Goal: Information Seeking & Learning: Learn about a topic

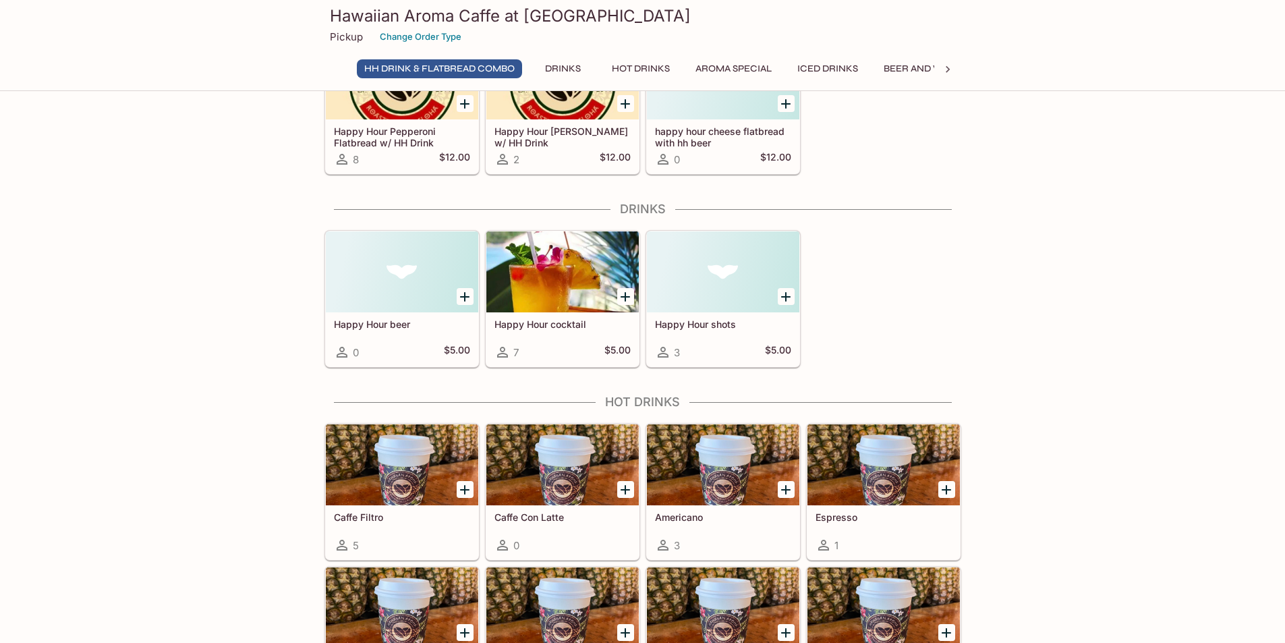
scroll to position [202, 0]
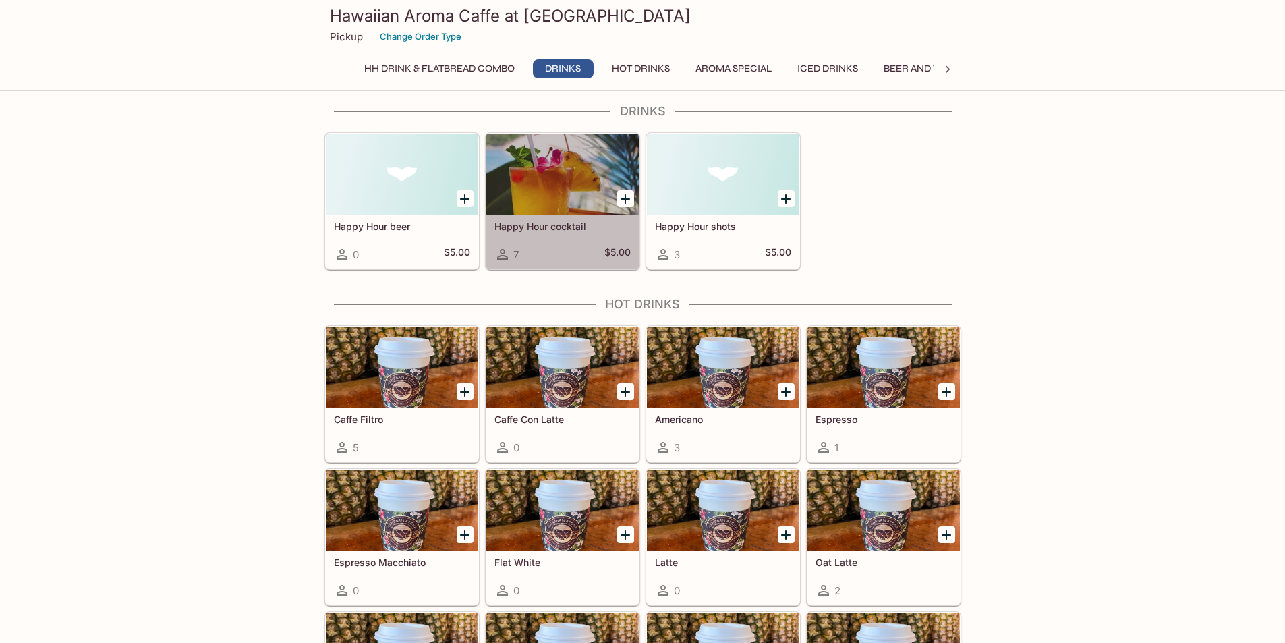
click at [563, 207] on div at bounding box center [562, 174] width 152 height 81
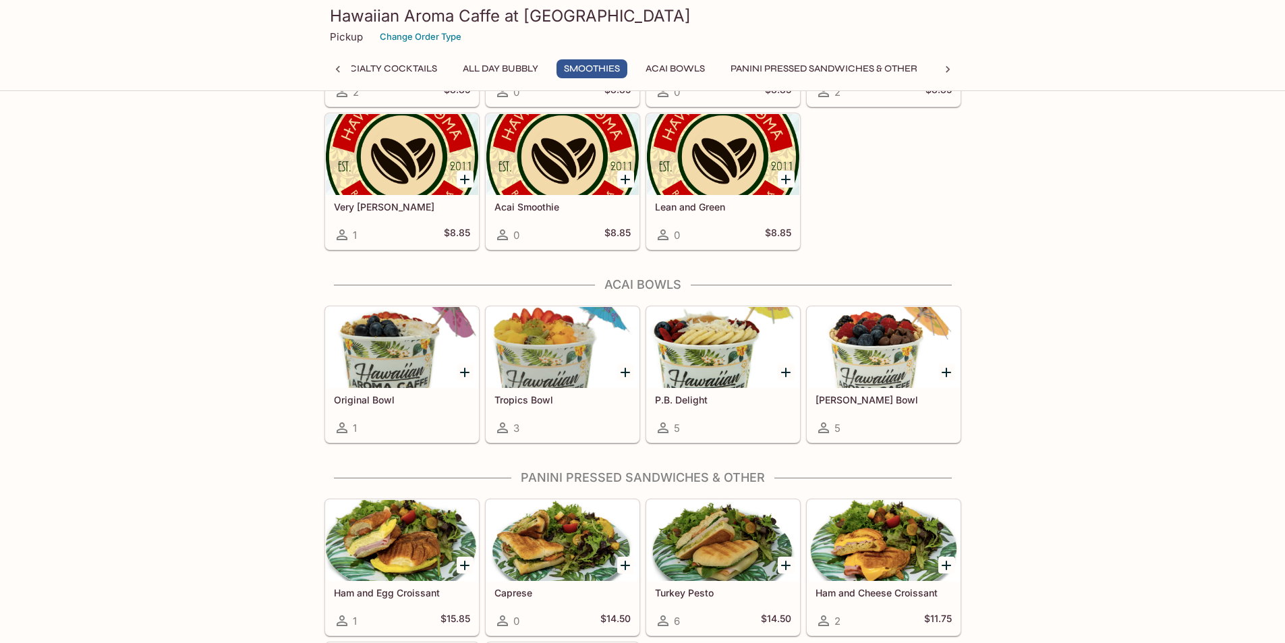
click at [405, 362] on div at bounding box center [402, 347] width 152 height 81
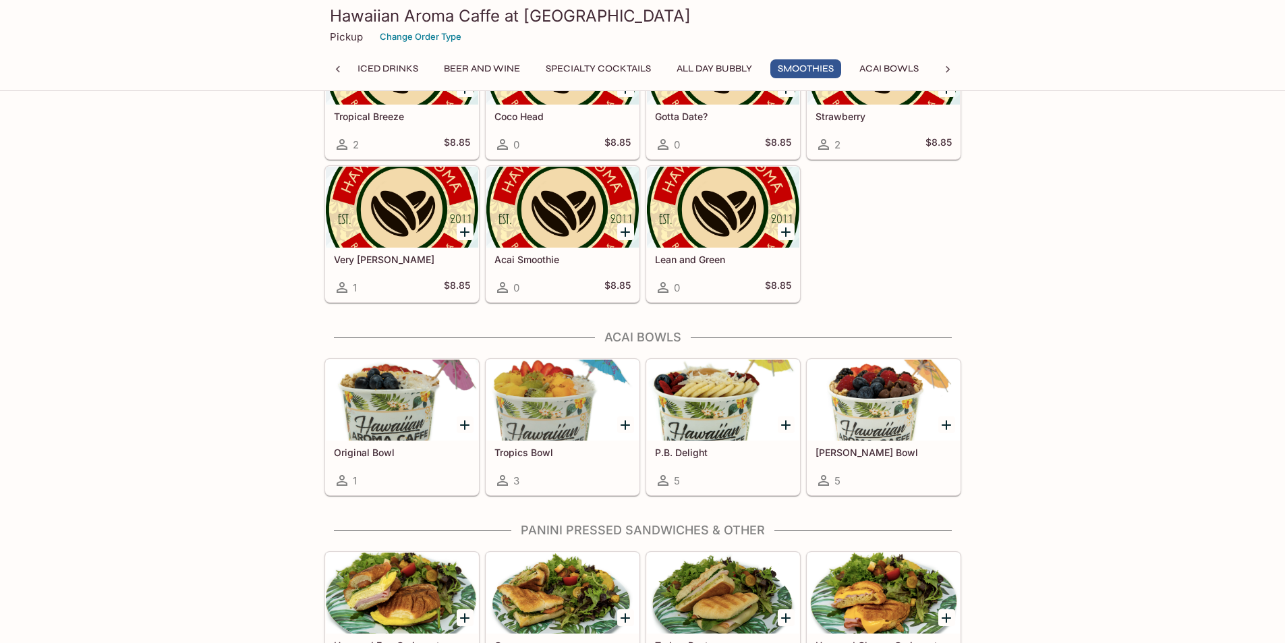
click at [534, 442] on div "Tropics Bowl 3" at bounding box center [562, 467] width 152 height 54
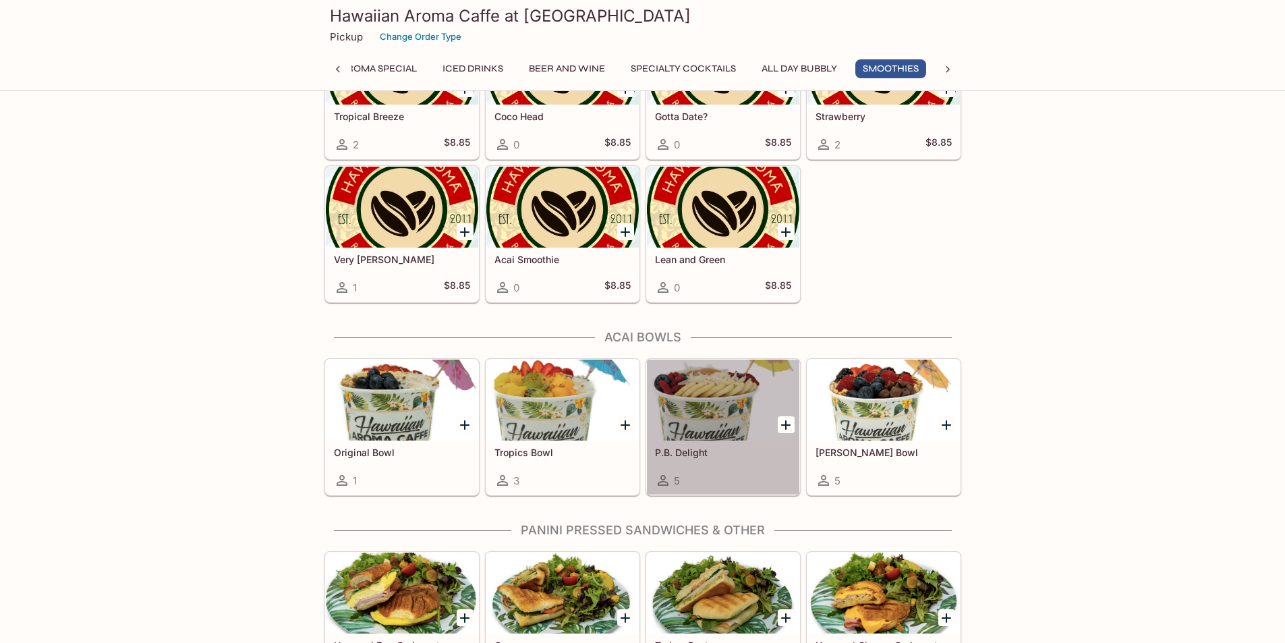
click at [688, 448] on h5 "P.B. Delight" at bounding box center [723, 452] width 136 height 11
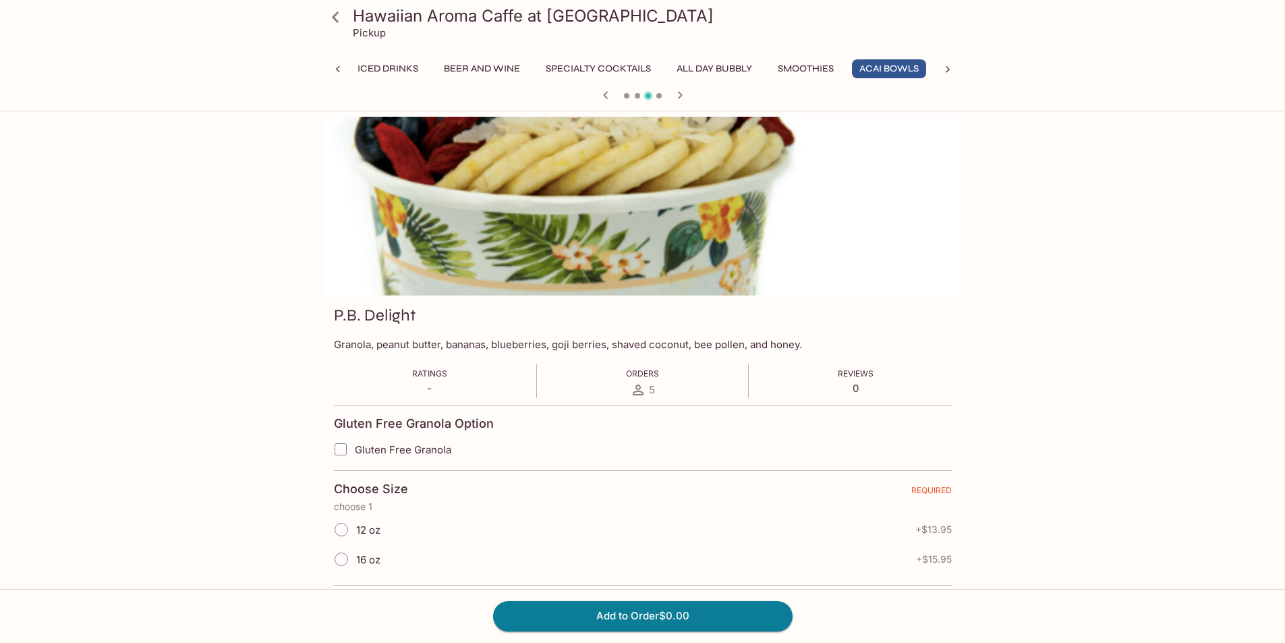
click at [905, 70] on button "Acai Bowls" at bounding box center [889, 68] width 74 height 19
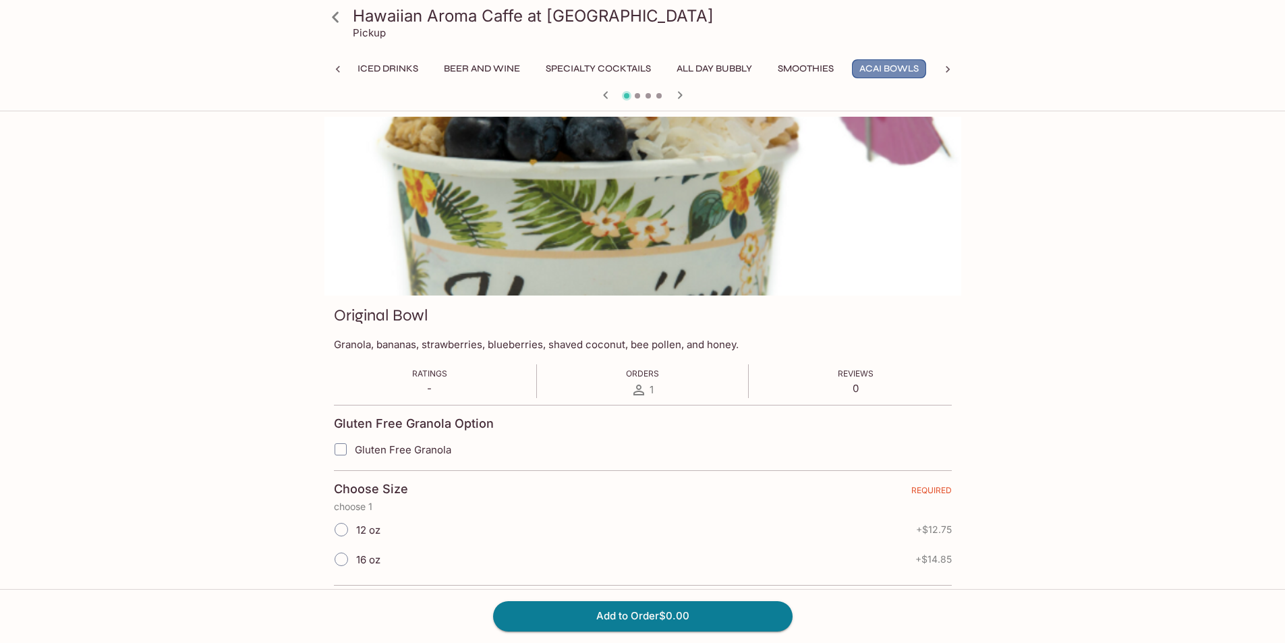
click at [905, 67] on button "Acai Bowls" at bounding box center [889, 68] width 74 height 19
drag, startPoint x: 945, startPoint y: 65, endPoint x: 901, endPoint y: 164, distance: 107.8
click at [913, 148] on div "Hawaiian Aroma Caffe at Waikiki Walls Pickup HH Drink & Flatbread Combo Drinks …" at bounding box center [642, 467] width 863 height 700
click at [887, 68] on button "Acai Bowls" at bounding box center [889, 68] width 74 height 19
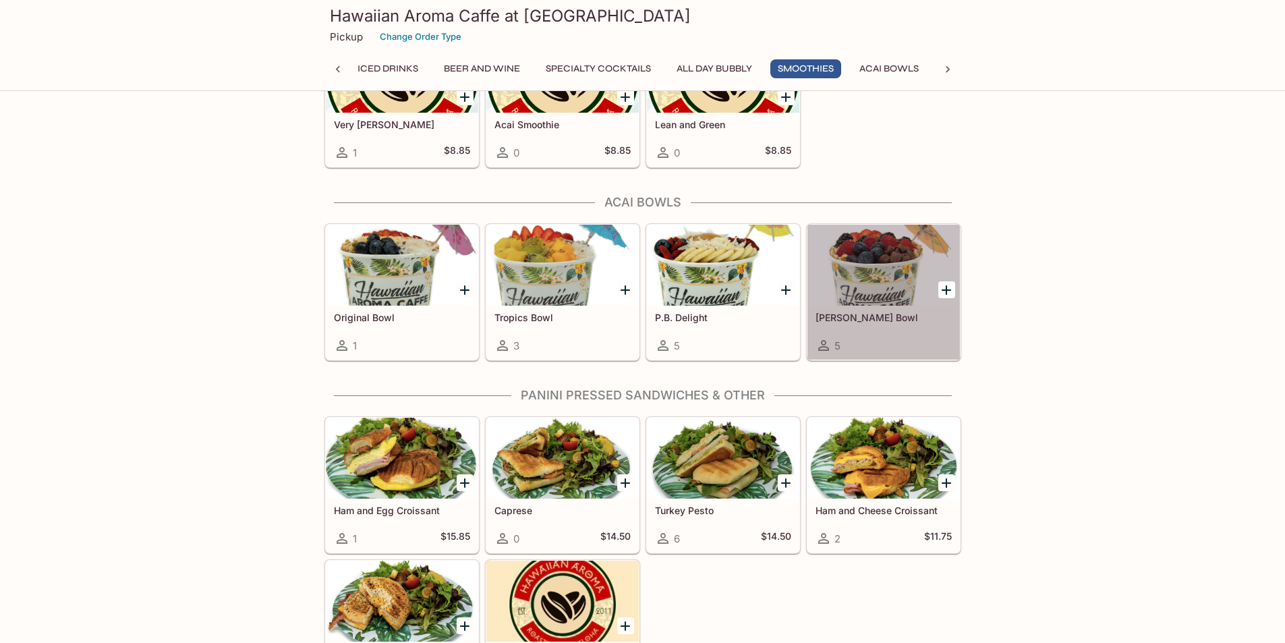
click at [859, 317] on h5 "[PERSON_NAME] Bowl" at bounding box center [883, 317] width 136 height 11
